Goal: Task Accomplishment & Management: Use online tool/utility

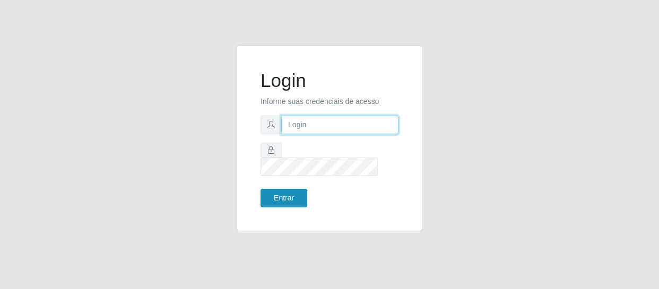
type input "[EMAIL_ADDRESS][DOMAIN_NAME]"
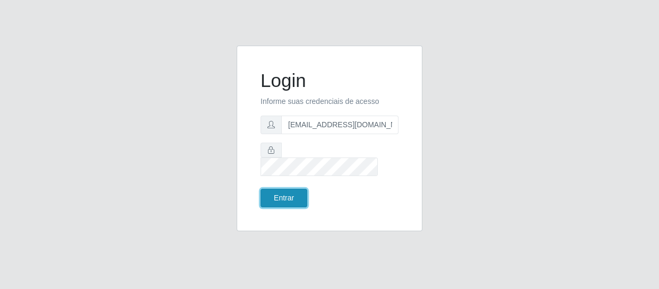
click at [291, 189] on button "Entrar" at bounding box center [284, 198] width 47 height 19
click at [290, 189] on button "Entrar" at bounding box center [284, 198] width 47 height 19
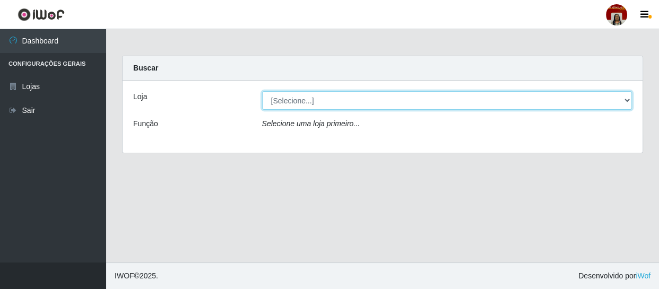
click at [358, 106] on select "[Selecione...] Mar Vermelho - Loja 04" at bounding box center [447, 100] width 370 height 19
select select "251"
click at [262, 91] on select "[Selecione...] Mar Vermelho - Loja 04" at bounding box center [447, 100] width 370 height 19
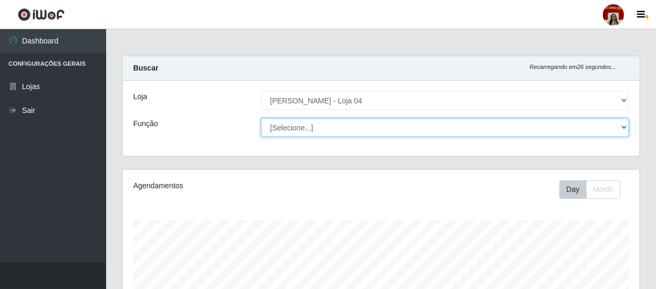
click at [357, 125] on select "[Selecione...] ASG ASG + ASG ++ Auxiliar de Depósito Auxiliar de Depósito + Aux…" at bounding box center [445, 127] width 368 height 19
select select "22"
click at [261, 118] on select "[Selecione...] ASG ASG + ASG ++ Auxiliar de Depósito Auxiliar de Depósito + Aux…" at bounding box center [445, 127] width 368 height 19
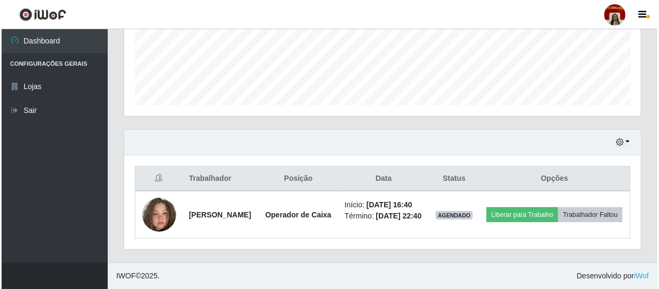
scroll to position [292, 0]
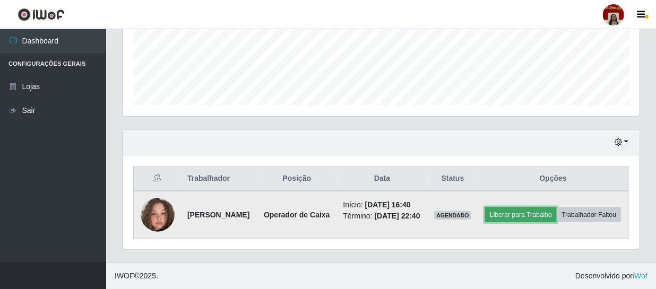
click at [557, 207] on button "Liberar para Trabalho" at bounding box center [521, 214] width 72 height 15
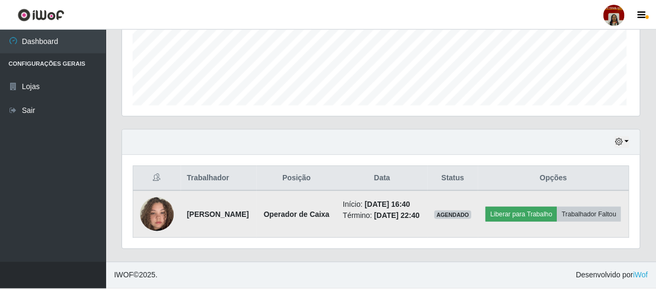
scroll to position [220, 512]
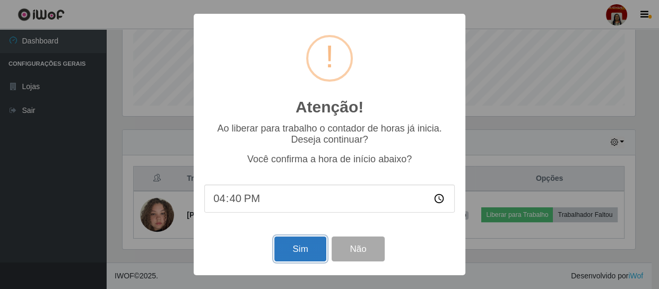
click at [296, 255] on button "Sim" at bounding box center [299, 249] width 51 height 25
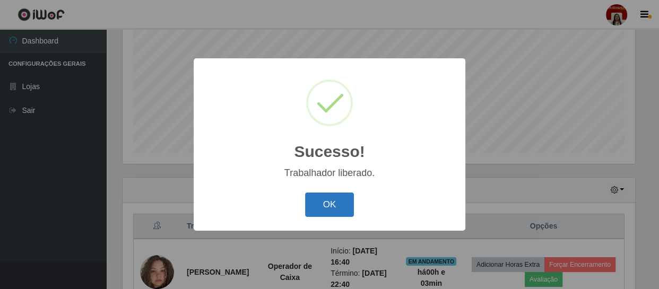
click at [325, 207] on button "OK" at bounding box center [329, 205] width 49 height 25
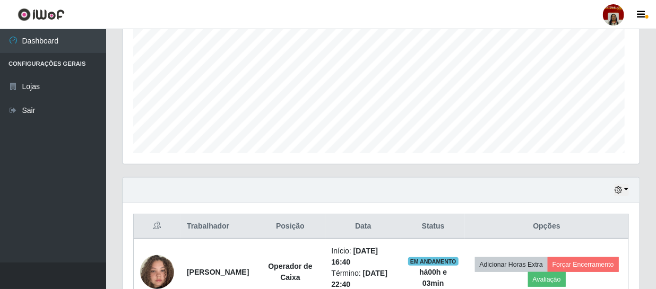
scroll to position [220, 517]
